Goal: Task Accomplishment & Management: Use online tool/utility

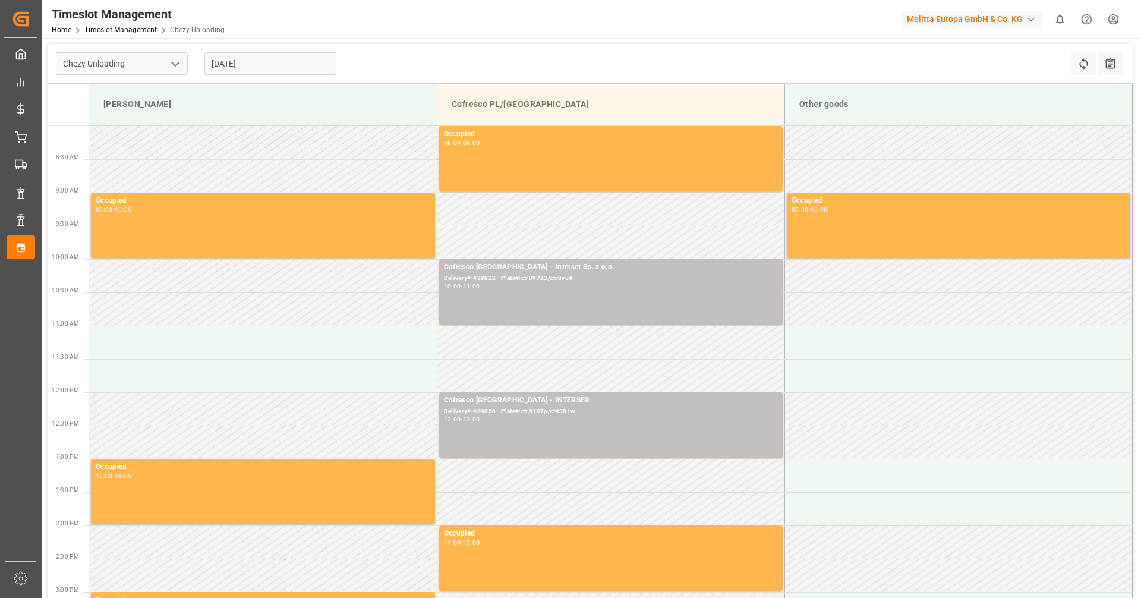
click at [253, 62] on input "[DATE]" at bounding box center [270, 63] width 132 height 23
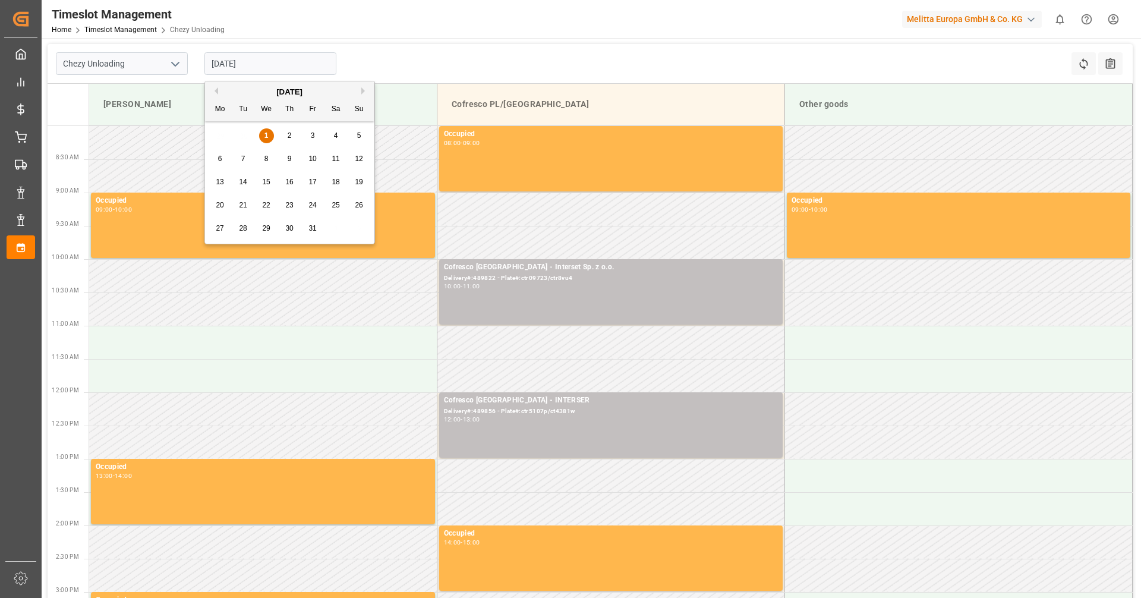
click at [266, 161] on span "8" at bounding box center [266, 159] width 4 height 8
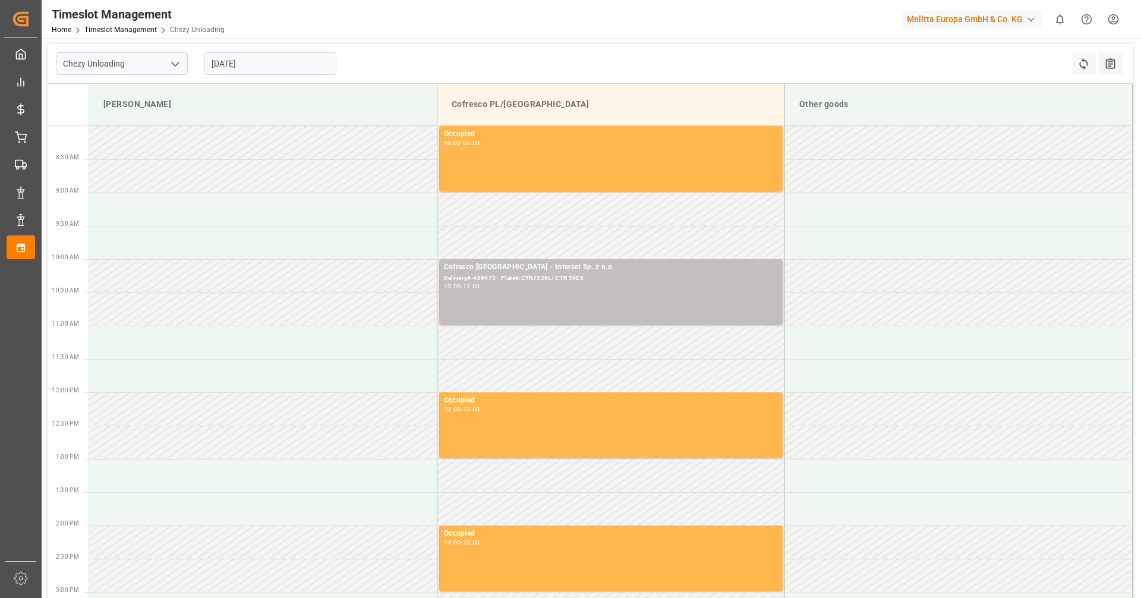
click at [262, 64] on input "[DATE]" at bounding box center [270, 63] width 132 height 23
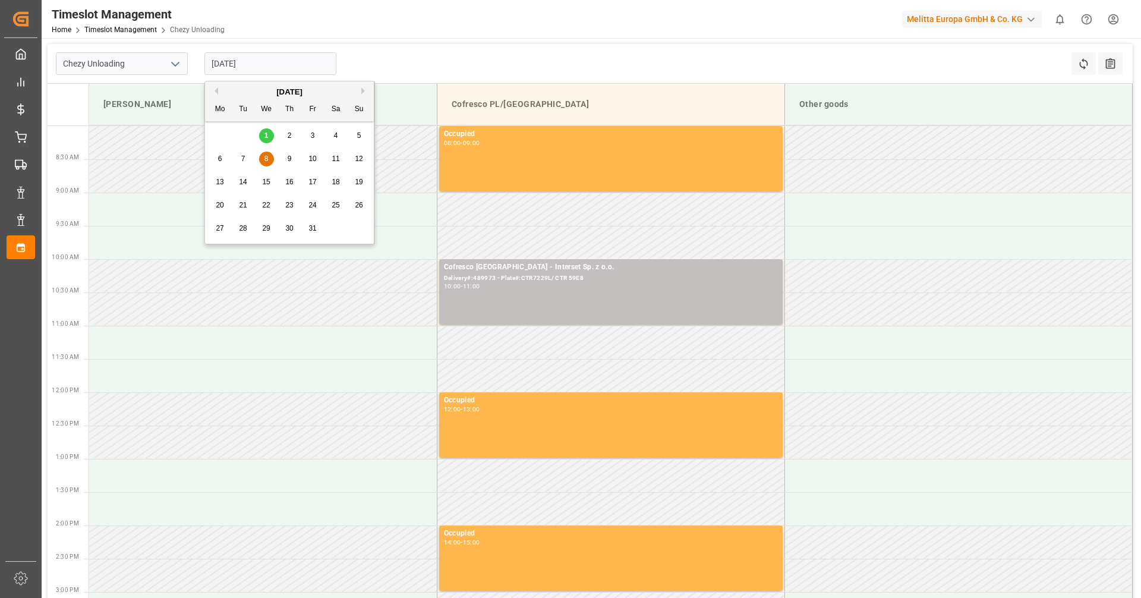
click at [265, 135] on span "1" at bounding box center [266, 135] width 4 height 8
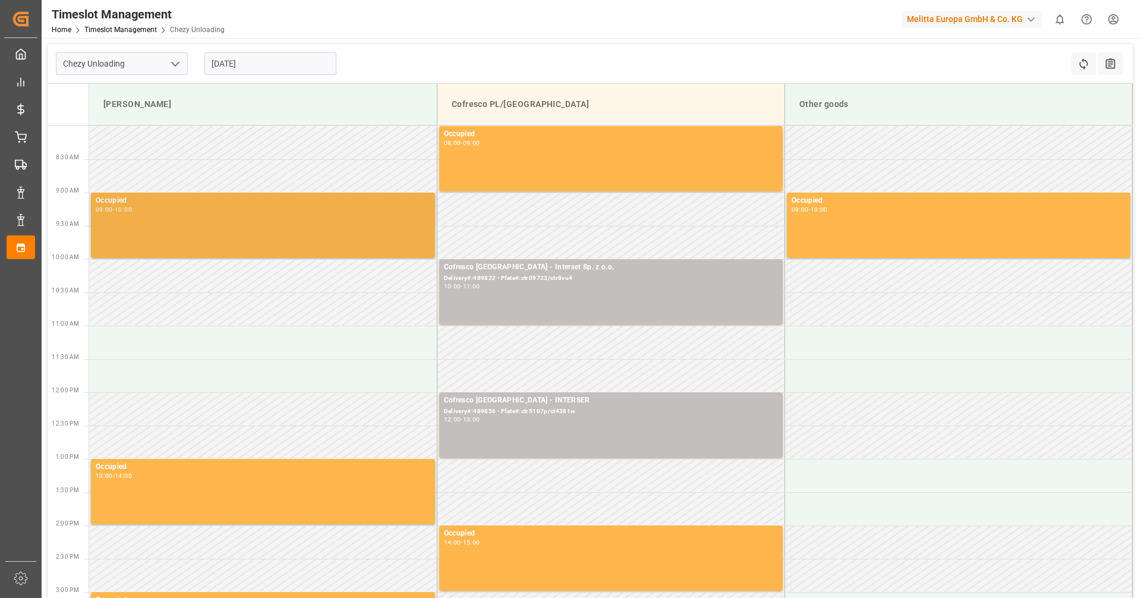
click at [258, 229] on div "Occupied 09:00 - 10:00" at bounding box center [263, 225] width 335 height 61
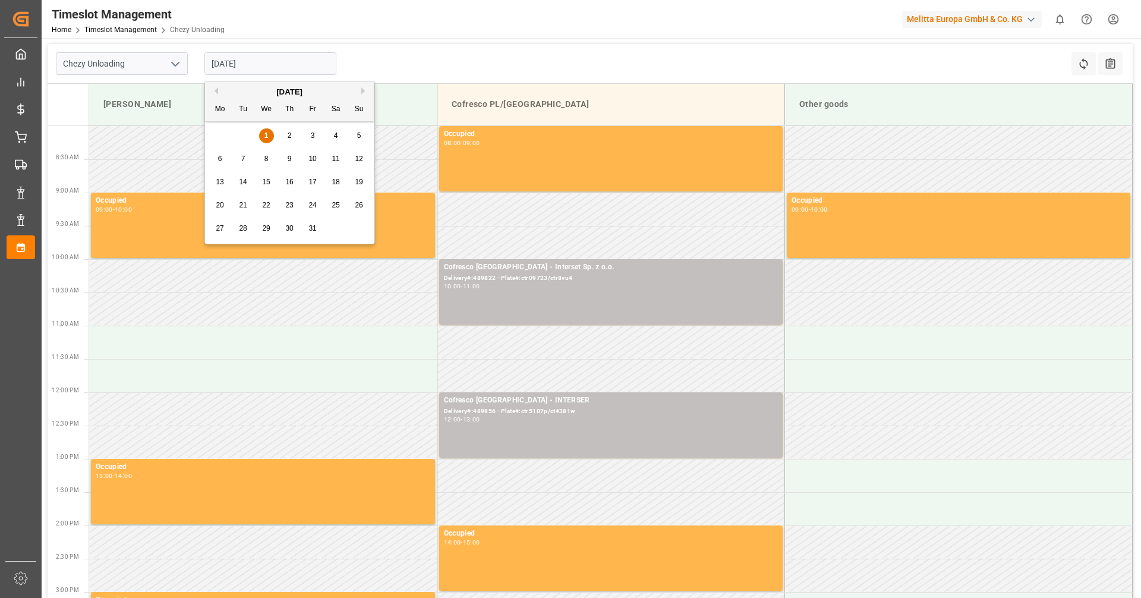
click at [296, 71] on input "[DATE]" at bounding box center [270, 63] width 132 height 23
click at [271, 131] on div "1" at bounding box center [266, 136] width 15 height 14
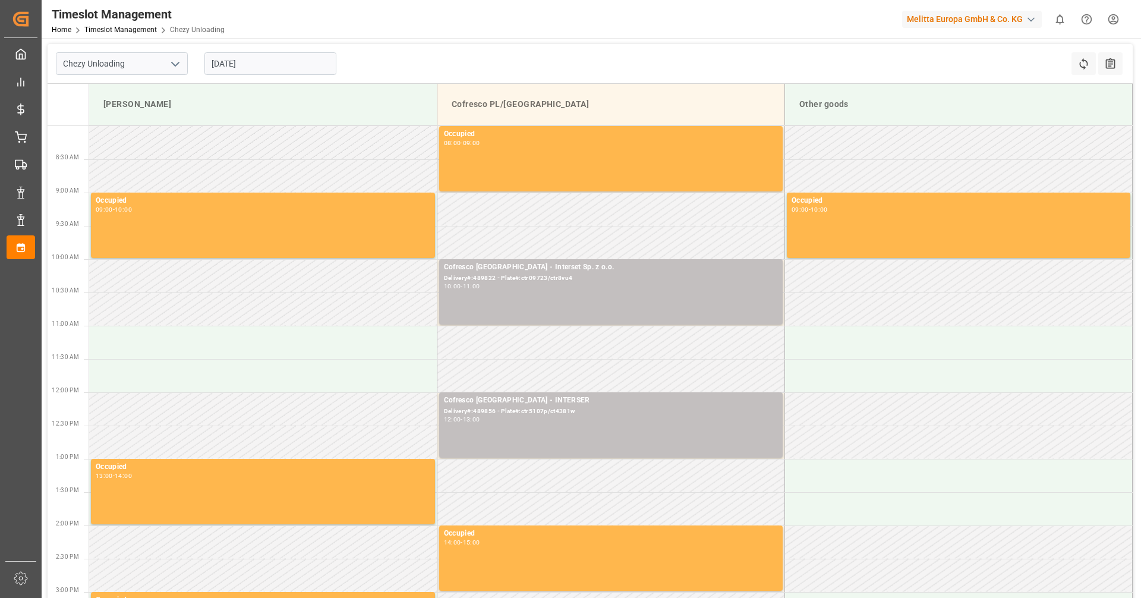
click at [243, 66] on input "[DATE]" at bounding box center [270, 63] width 132 height 23
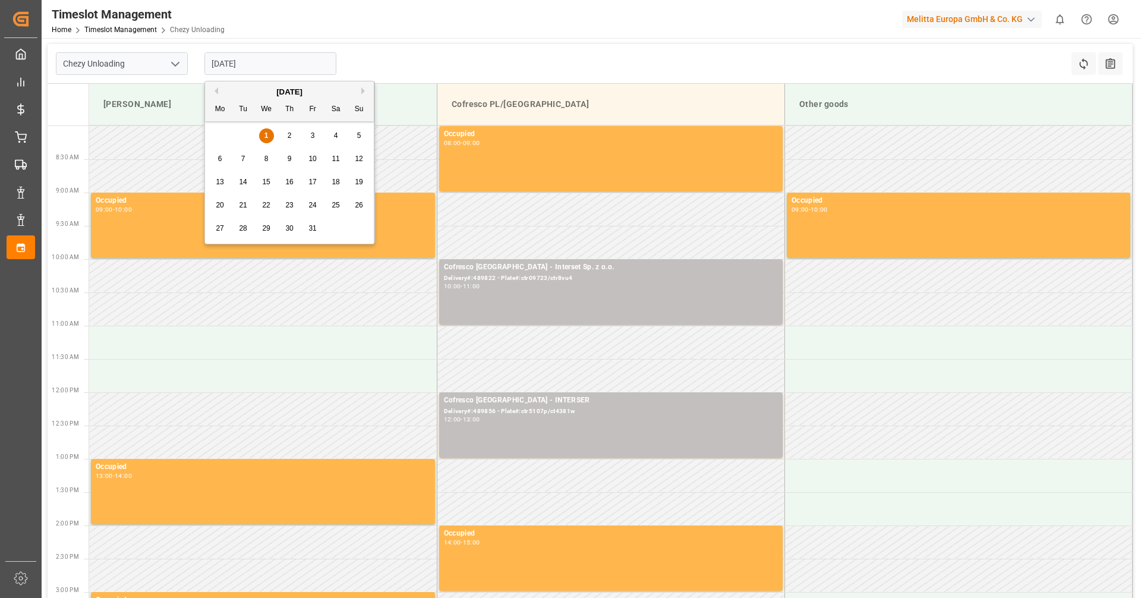
click at [285, 130] on div "2" at bounding box center [289, 136] width 15 height 14
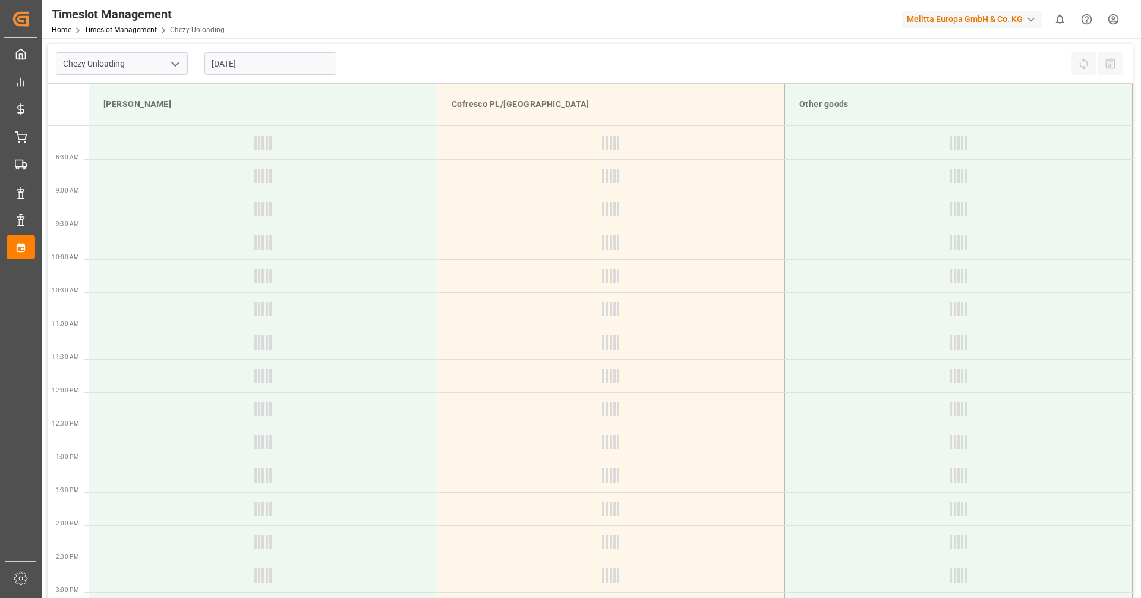
click at [261, 61] on input "[DATE]" at bounding box center [270, 63] width 132 height 23
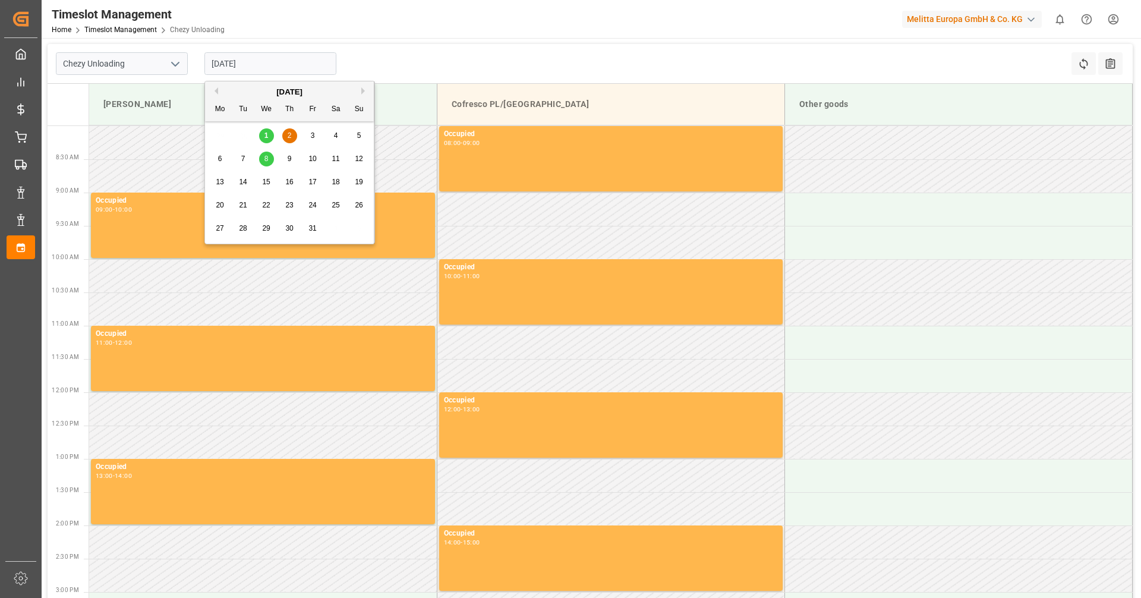
click at [269, 131] on div "1" at bounding box center [266, 136] width 15 height 14
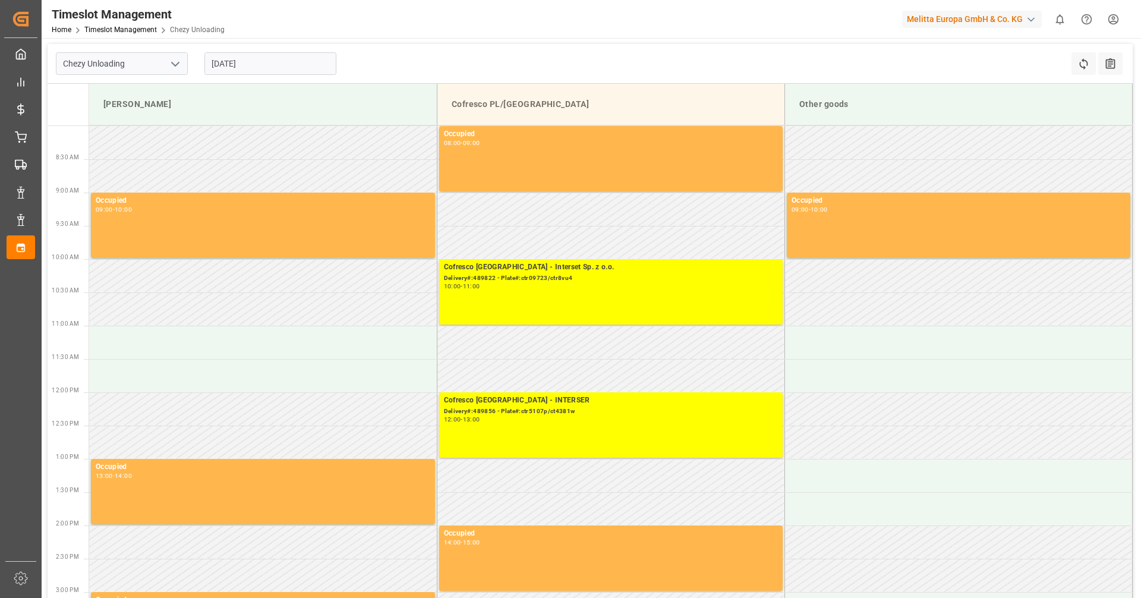
click at [254, 66] on input "[DATE]" at bounding box center [270, 63] width 132 height 23
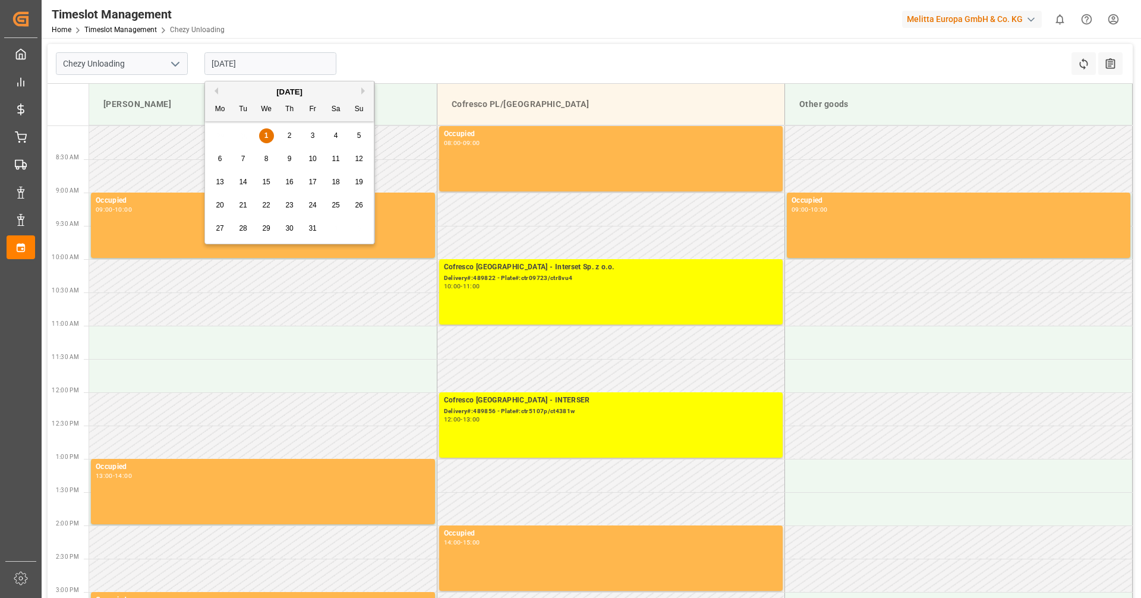
click at [284, 131] on div "2" at bounding box center [289, 136] width 15 height 14
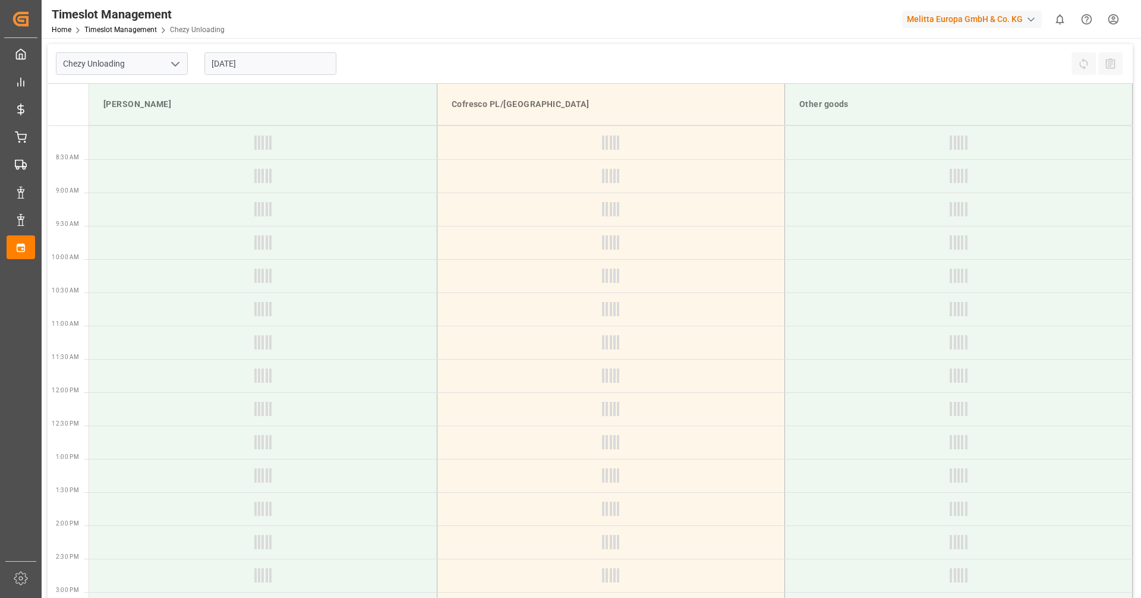
click at [276, 60] on input "[DATE]" at bounding box center [270, 63] width 132 height 23
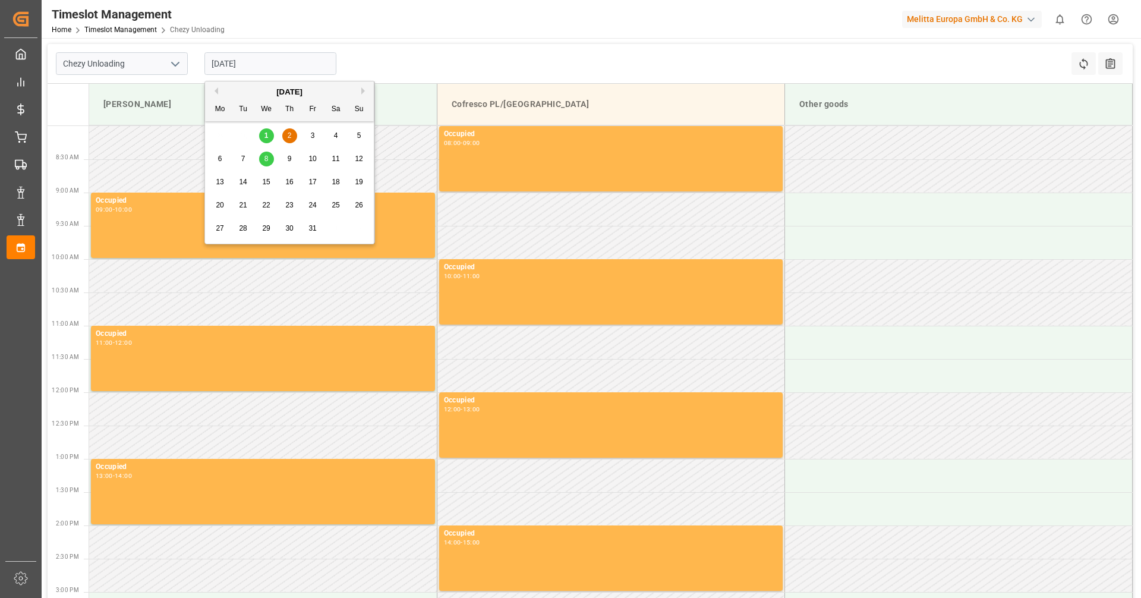
click at [267, 138] on span "1" at bounding box center [266, 135] width 4 height 8
type input "[DATE]"
